Goal: Communication & Community: Participate in discussion

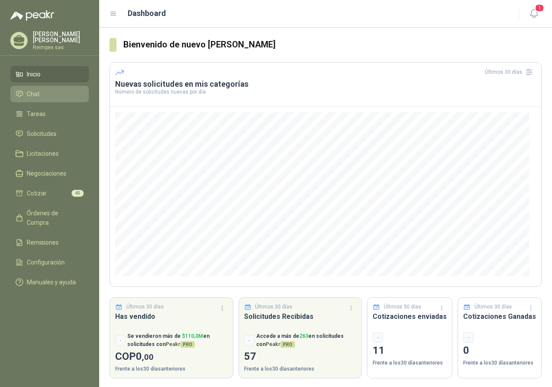
click at [41, 90] on li "Chat" at bounding box center [50, 93] width 68 height 9
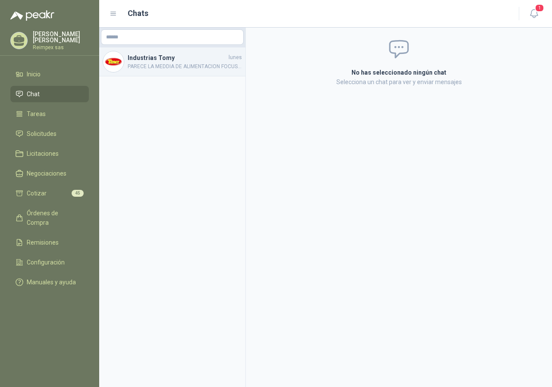
click at [158, 68] on span "PARECE LA MEDDIA DE ALIMENTACION FOCUS... CONFIRMAR SI ES BANDA SINTETICA POLIU…" at bounding box center [185, 67] width 114 height 8
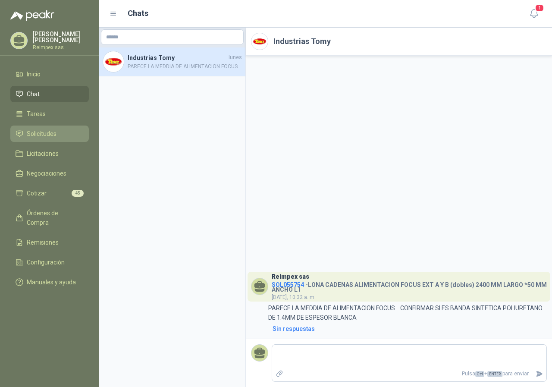
click at [55, 126] on link "Solicitudes" at bounding box center [49, 134] width 79 height 16
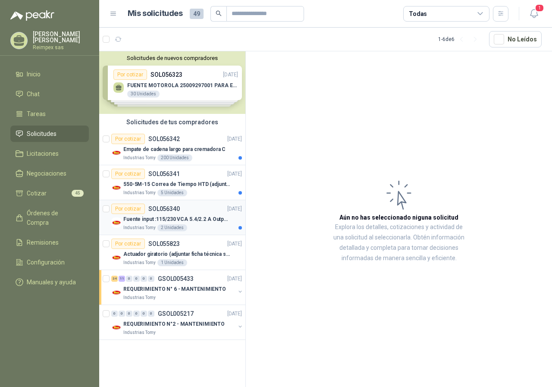
click at [212, 229] on div "Industrias Tomy 2 Unidades" at bounding box center [182, 227] width 119 height 7
